Goal: Transaction & Acquisition: Subscribe to service/newsletter

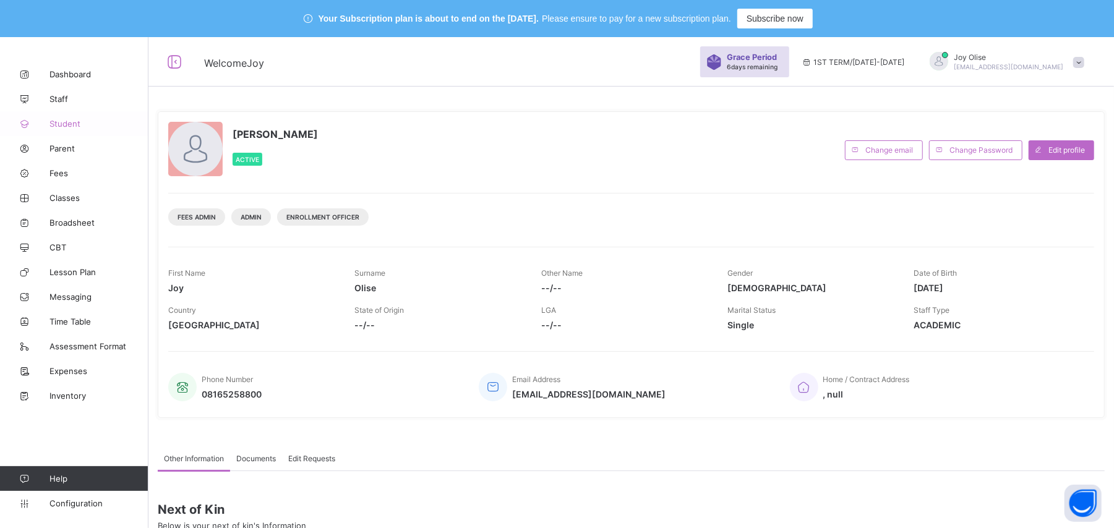
click at [58, 124] on span "Student" at bounding box center [98, 124] width 99 height 10
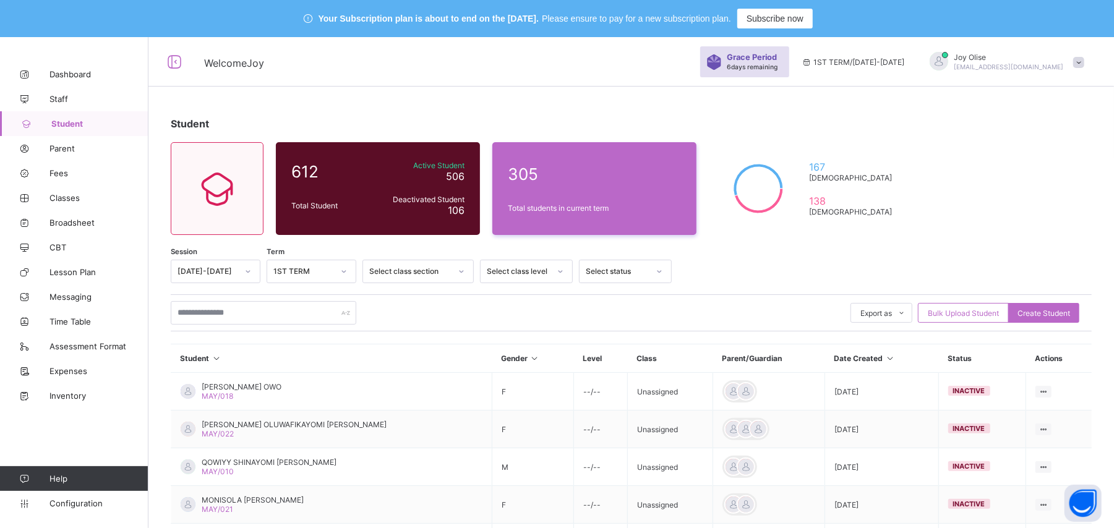
click at [1084, 66] on span at bounding box center [1078, 62] width 11 height 11
click at [1090, 79] on ul "online Notifications Profile Subscription Logout" at bounding box center [1044, 136] width 93 height 114
click at [1084, 66] on span at bounding box center [1078, 62] width 11 height 11
click at [1065, 161] on span "Subscription" at bounding box center [1034, 157] width 62 height 9
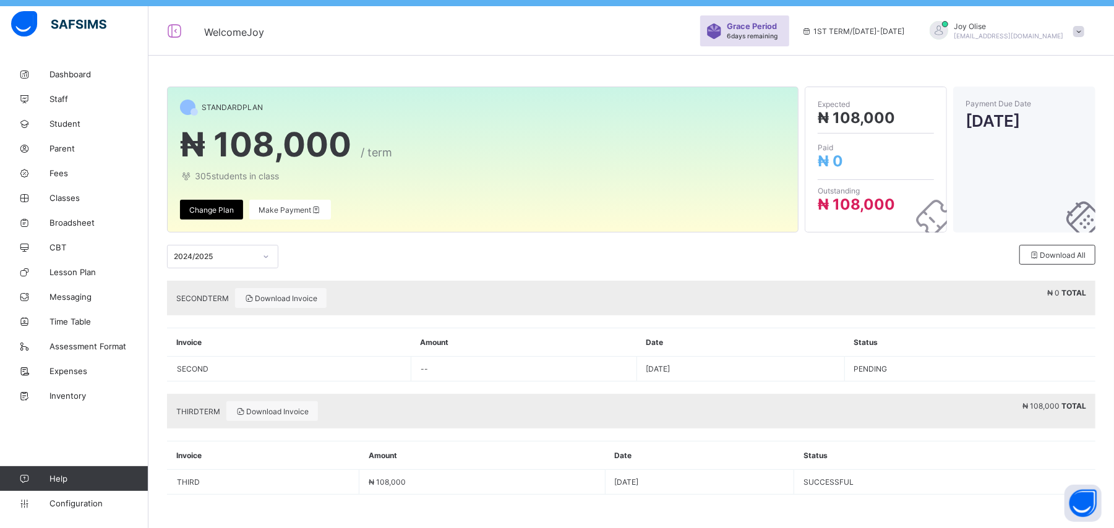
scroll to position [37, 0]
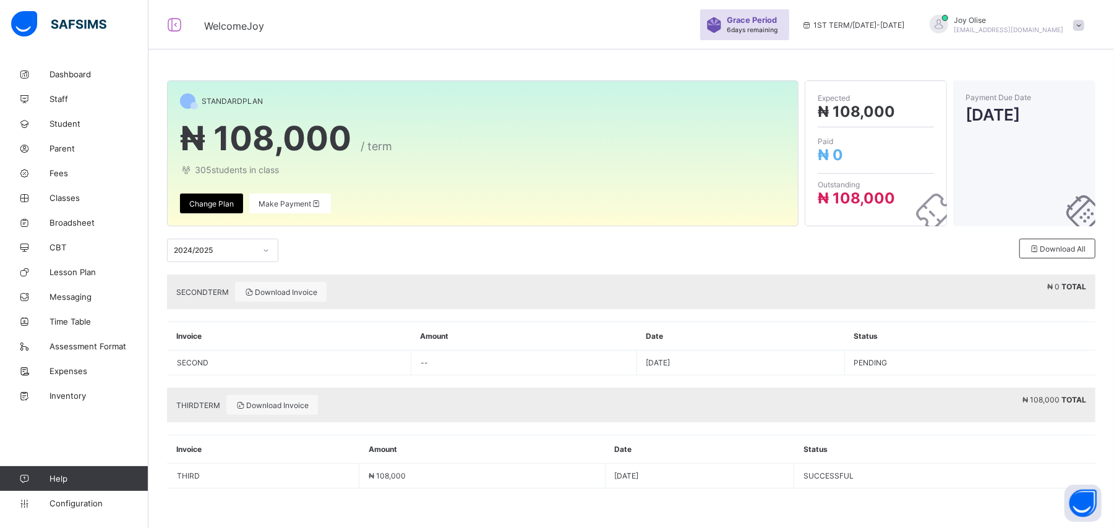
click at [219, 203] on span "Change Plan" at bounding box center [211, 203] width 45 height 9
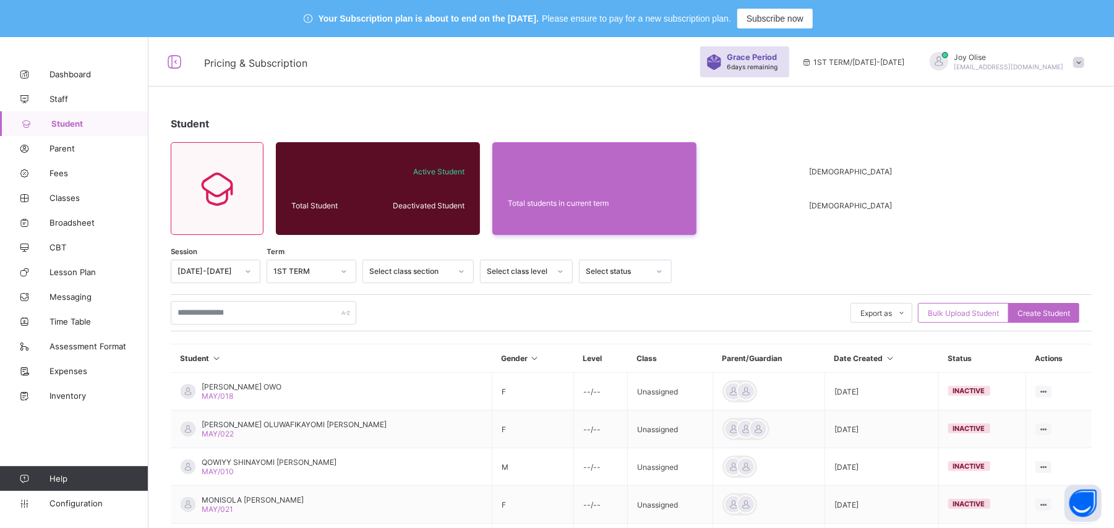
click at [1084, 63] on span at bounding box center [1078, 62] width 11 height 11
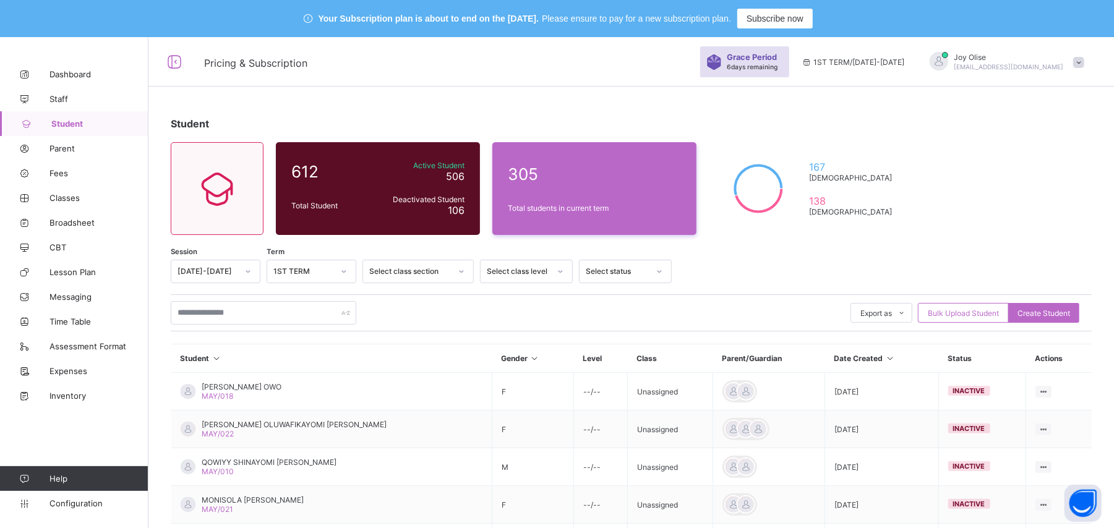
click at [1084, 62] on span at bounding box center [1078, 62] width 11 height 11
click at [1084, 64] on span at bounding box center [1078, 62] width 11 height 11
click at [1084, 63] on span at bounding box center [1078, 62] width 11 height 11
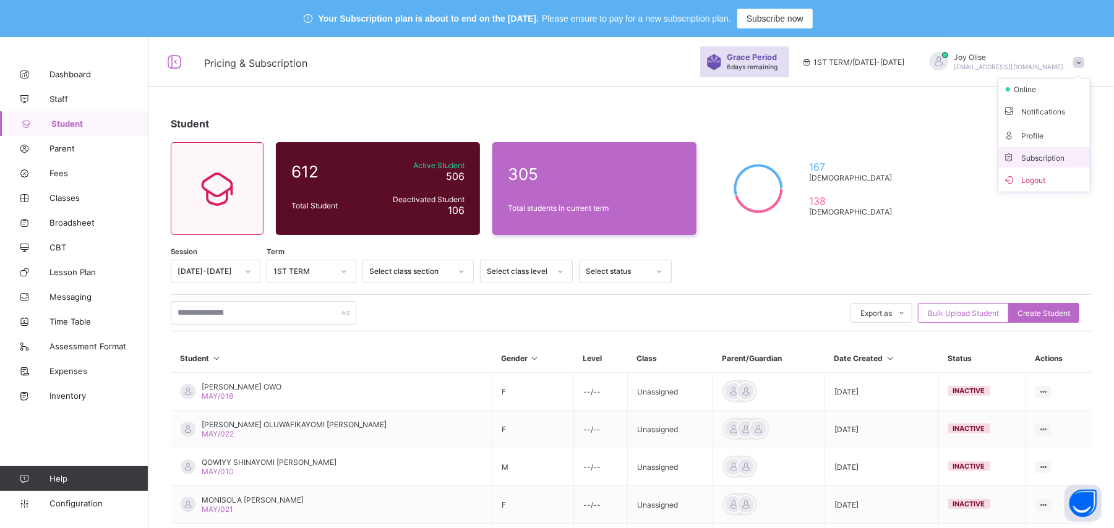
click at [1053, 160] on span "Subscription" at bounding box center [1034, 157] width 62 height 9
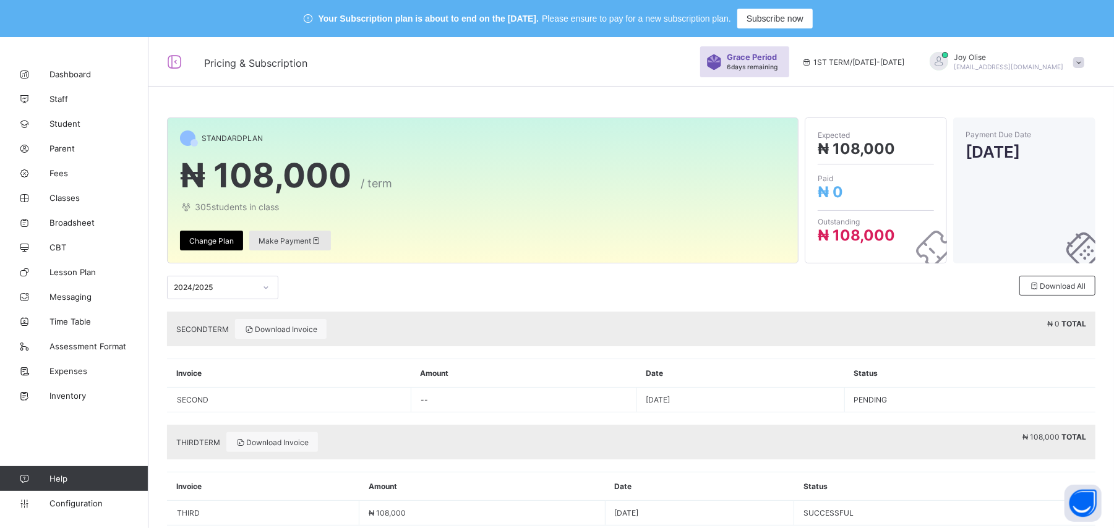
click at [270, 246] on div "Make Payment" at bounding box center [290, 241] width 82 height 20
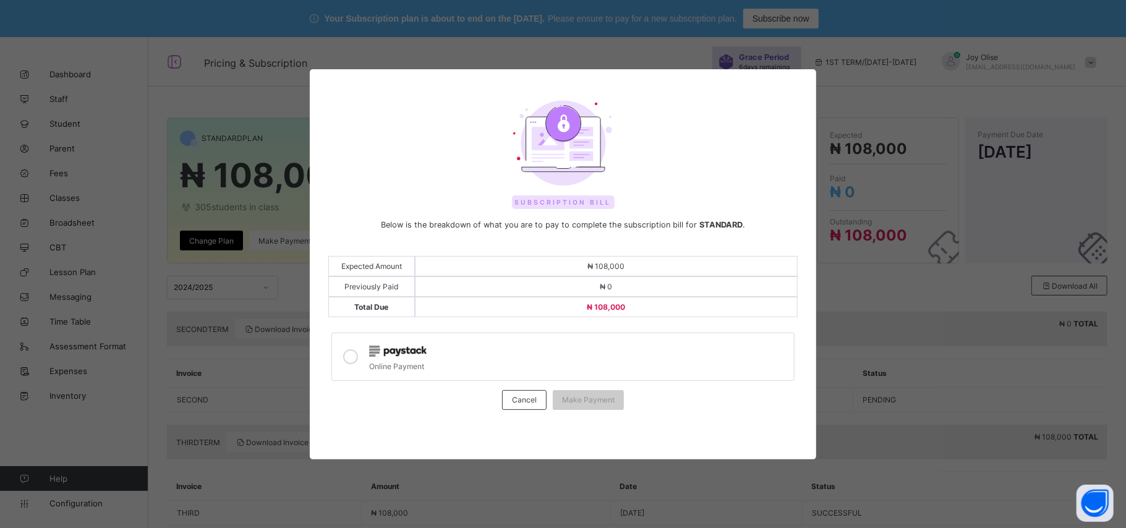
click at [350, 359] on icon at bounding box center [350, 357] width 15 height 15
click at [584, 400] on span "Make Payment" at bounding box center [588, 399] width 53 height 9
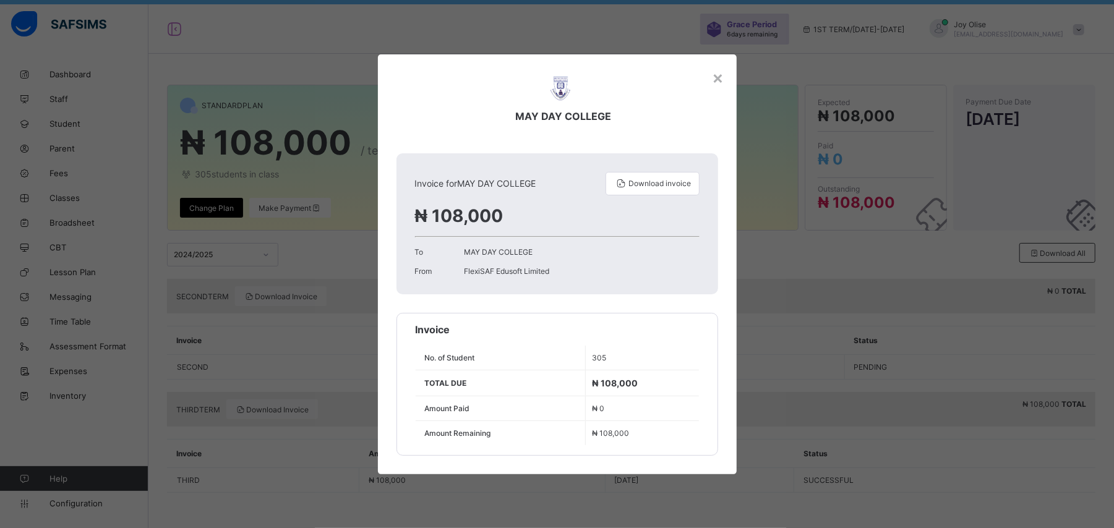
scroll to position [37, 0]
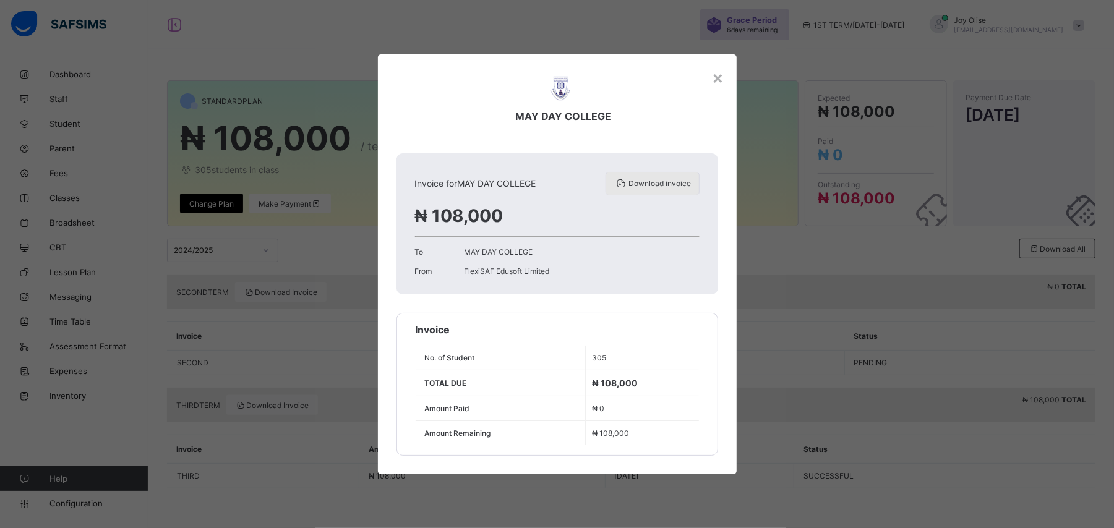
click at [676, 191] on div "Download invoice" at bounding box center [653, 184] width 94 height 24
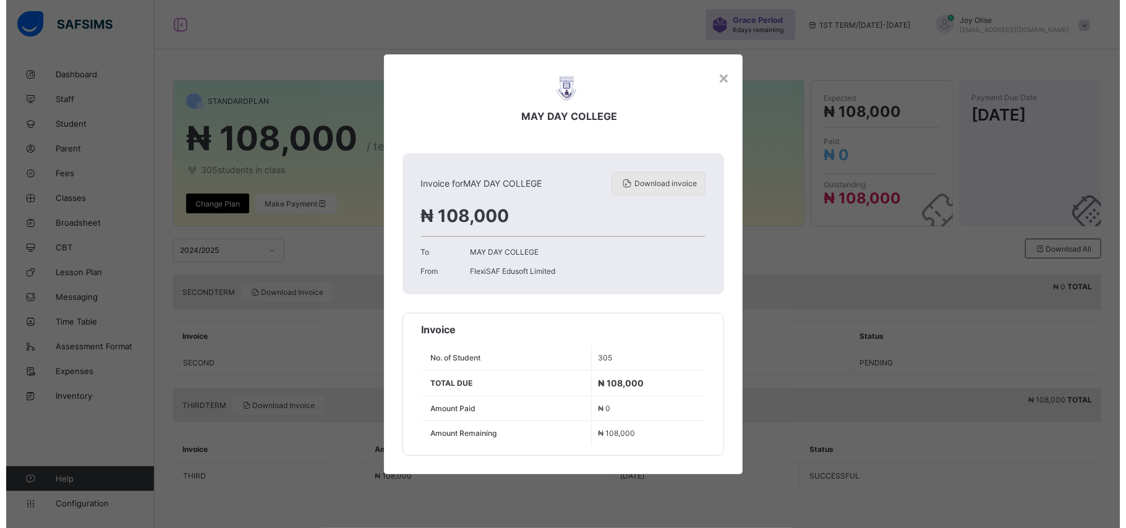
scroll to position [0, 0]
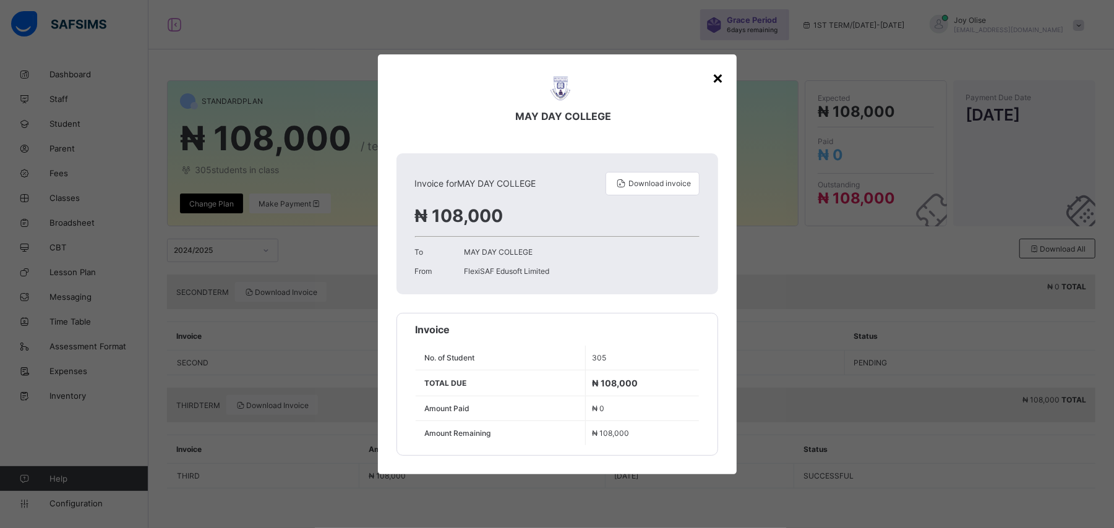
click at [720, 82] on div "×" at bounding box center [719, 77] width 12 height 21
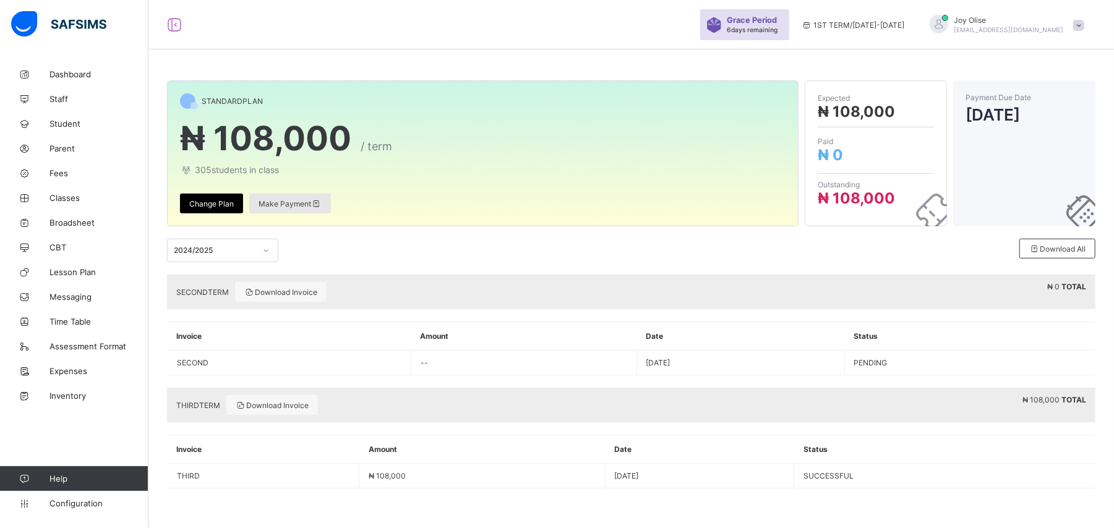
click at [268, 208] on div "Make Payment" at bounding box center [290, 204] width 82 height 20
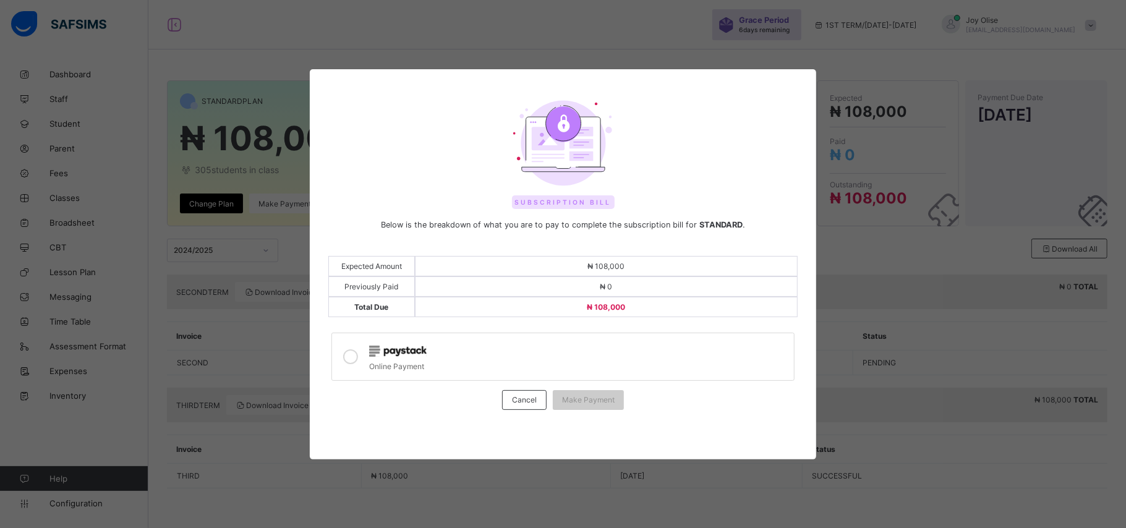
click at [348, 362] on icon at bounding box center [350, 357] width 15 height 15
click at [575, 401] on span "Make Payment" at bounding box center [588, 399] width 53 height 9
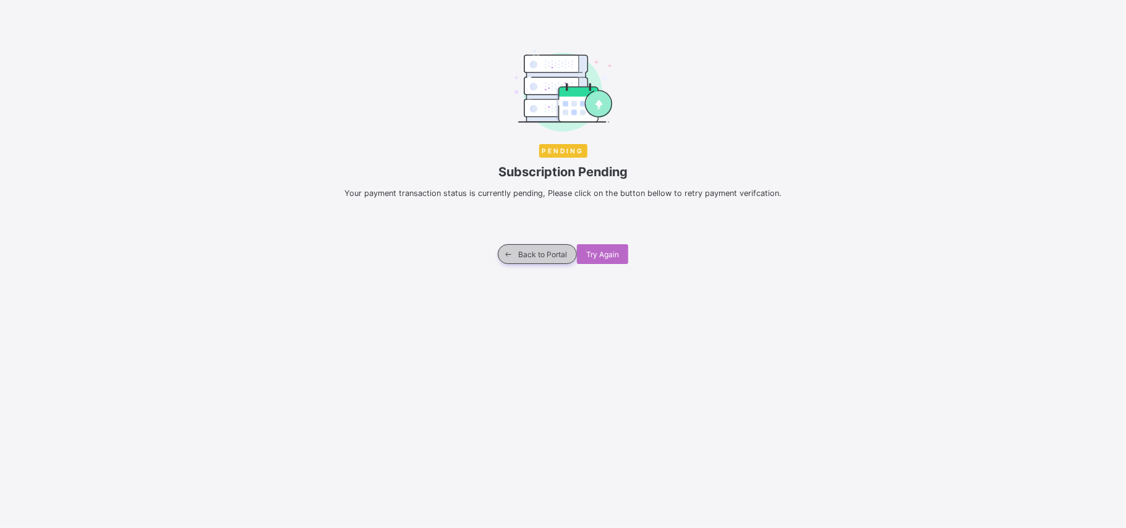
click at [532, 260] on div "Back to Portal" at bounding box center [537, 254] width 79 height 20
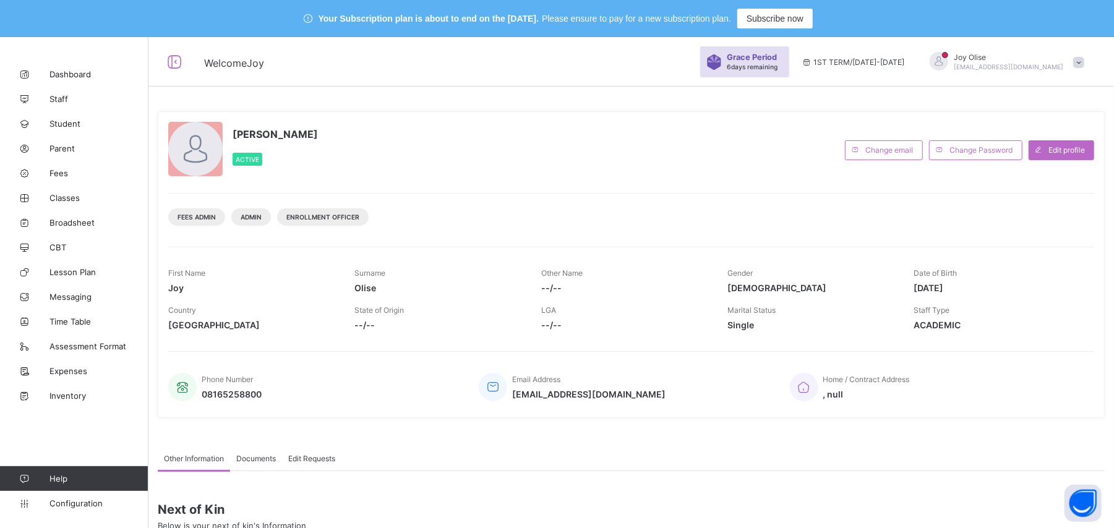
click at [1084, 58] on span at bounding box center [1078, 62] width 11 height 11
click at [1065, 154] on span "Subscription" at bounding box center [1034, 157] width 62 height 9
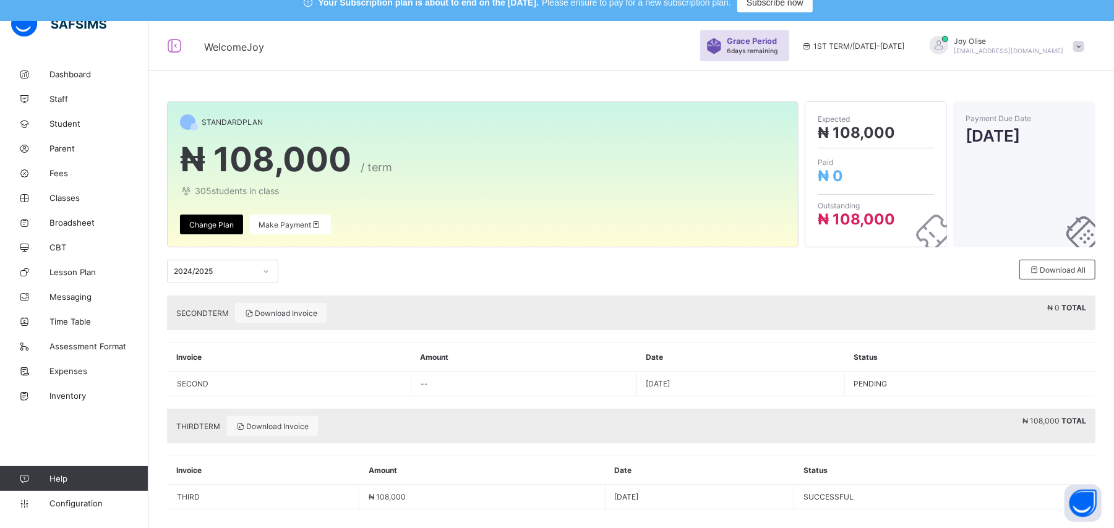
scroll to position [37, 0]
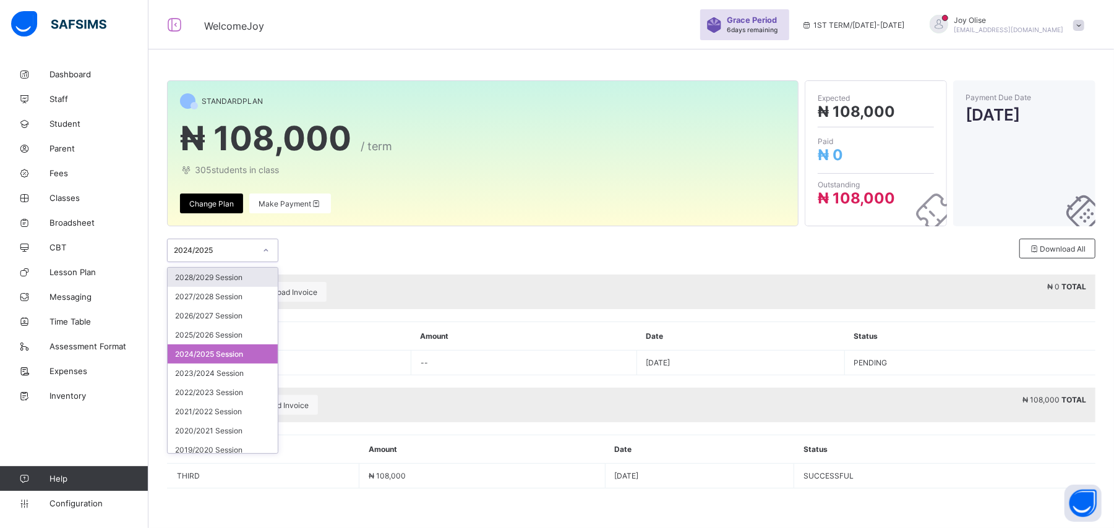
click at [265, 251] on icon at bounding box center [266, 250] width 4 height 2
click at [250, 330] on div "2025/2026 Session" at bounding box center [223, 334] width 110 height 19
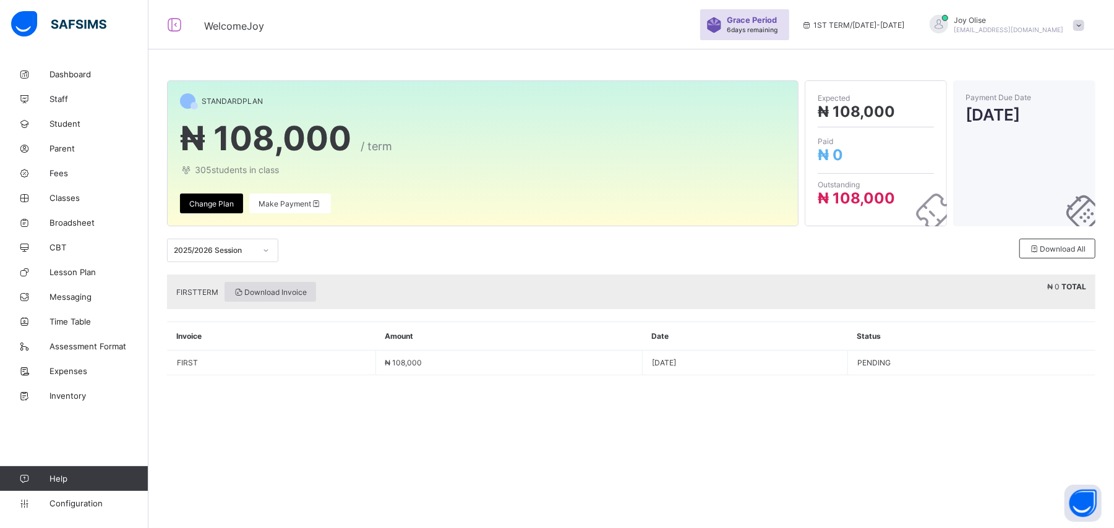
click at [272, 297] on span "Download Invoice" at bounding box center [270, 292] width 73 height 9
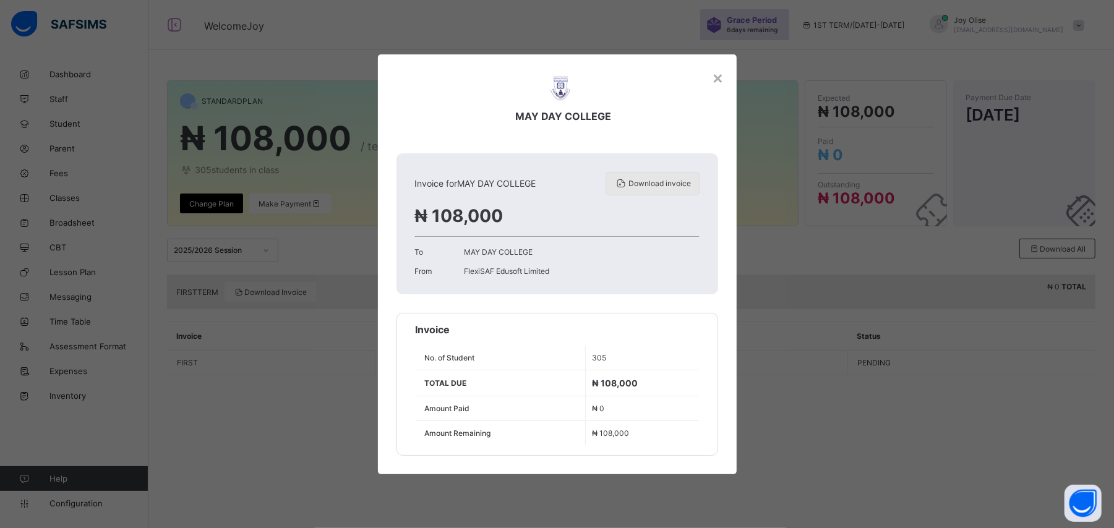
click at [631, 187] on span "Download invoice" at bounding box center [660, 183] width 62 height 9
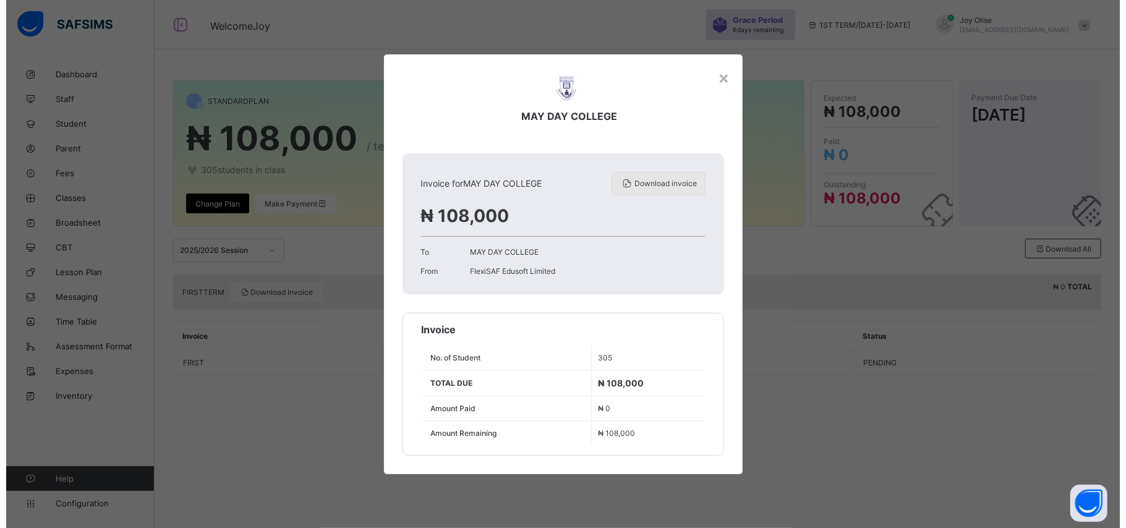
scroll to position [0, 0]
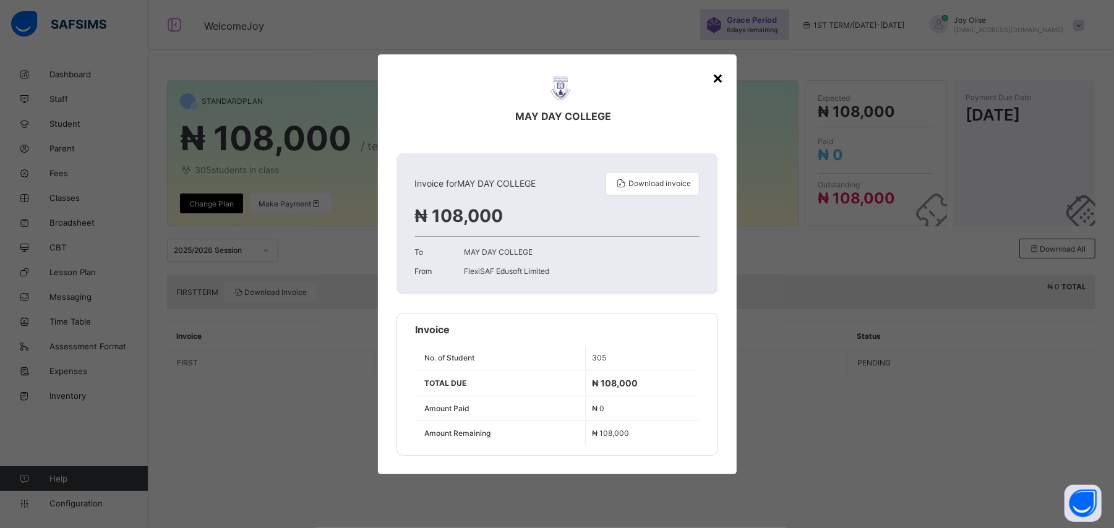
click at [718, 80] on div "×" at bounding box center [719, 77] width 12 height 21
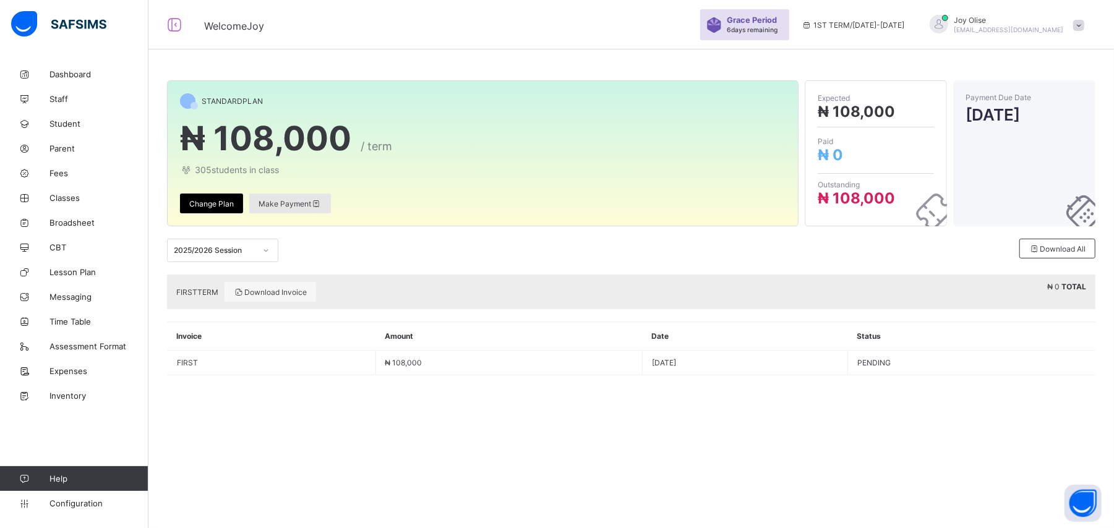
click at [265, 208] on div "Make Payment" at bounding box center [290, 204] width 82 height 20
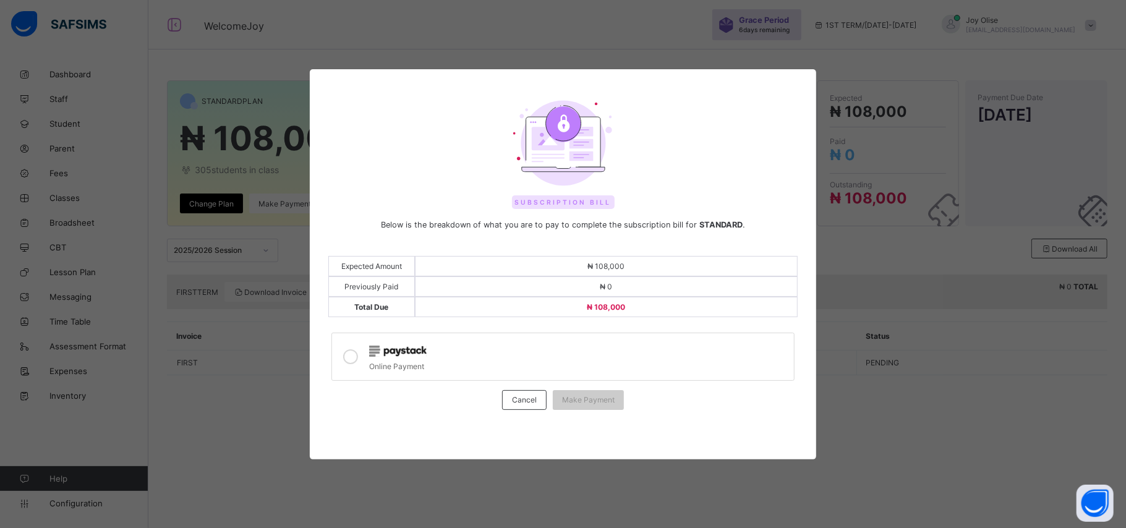
click at [351, 358] on icon at bounding box center [350, 357] width 15 height 15
click at [579, 400] on span "Make Payment" at bounding box center [588, 399] width 53 height 9
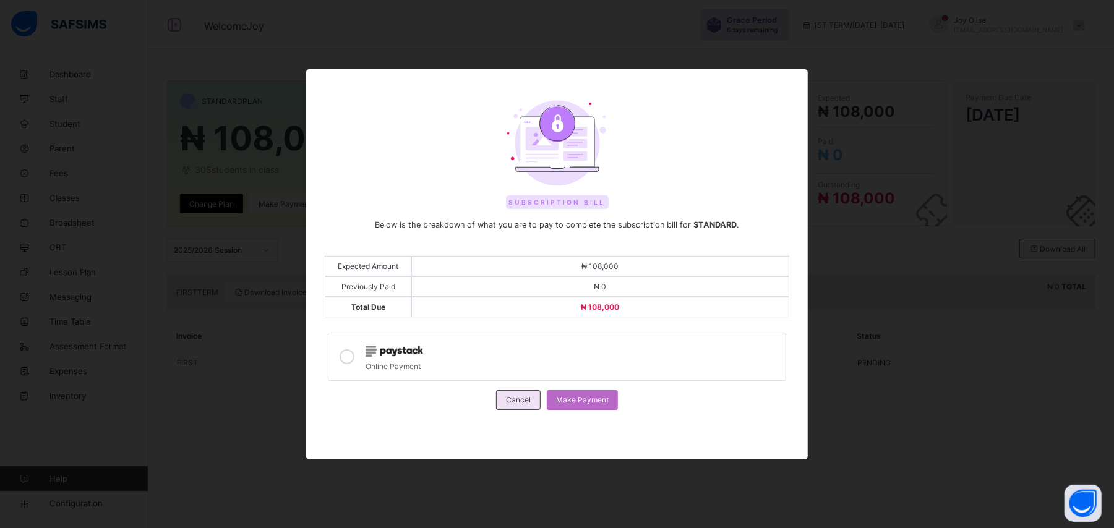
click at [523, 399] on span "Cancel" at bounding box center [518, 399] width 25 height 9
click at [523, 399] on div "× Idle Mode Due to inactivity you would be logged out to the system in the next…" at bounding box center [557, 264] width 1114 height 528
click at [522, 406] on div "× Idle Mode Due to inactivity you would be logged out to the system in the next…" at bounding box center [557, 264] width 1114 height 528
